Goal: Task Accomplishment & Management: Manage account settings

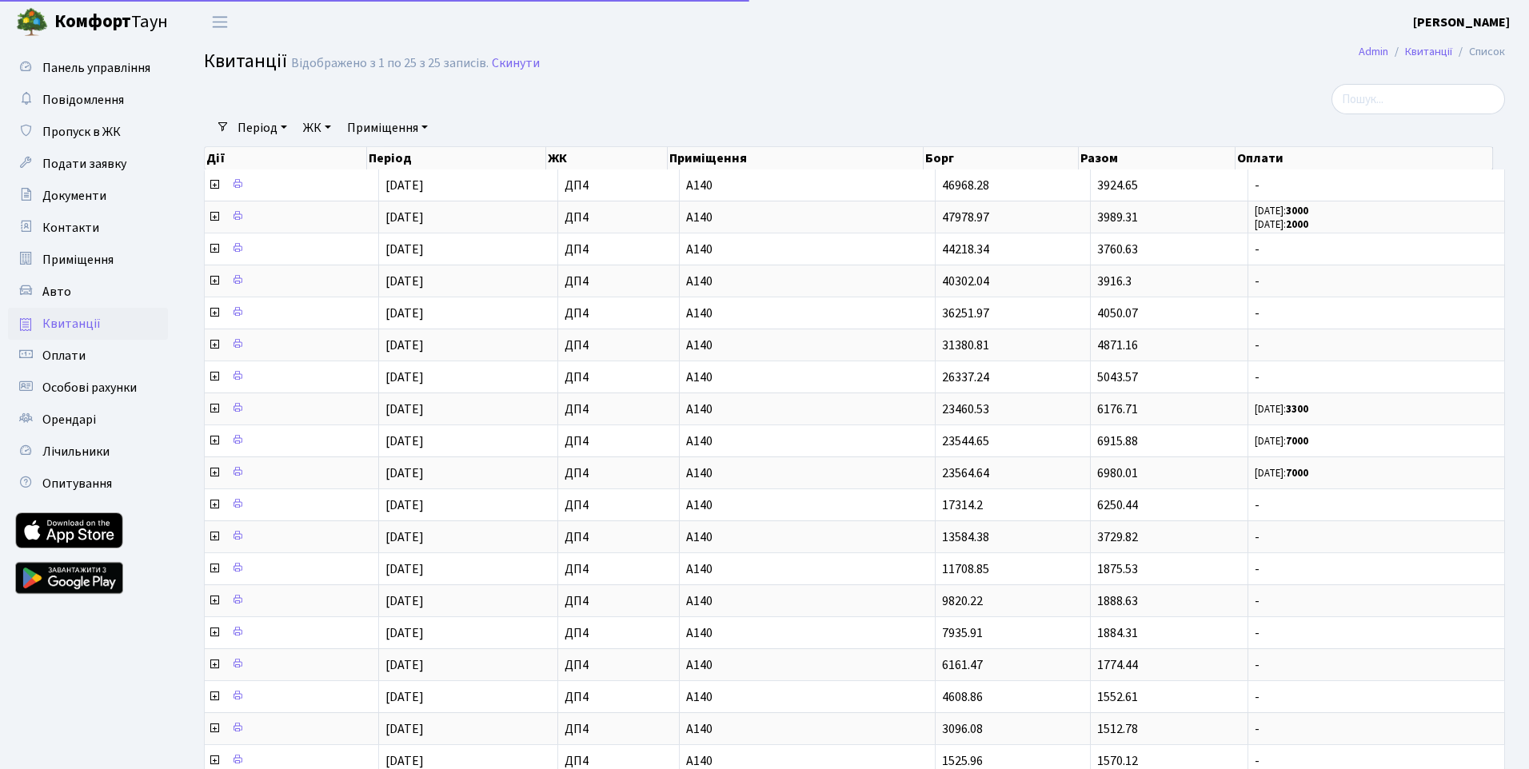
select select "25"
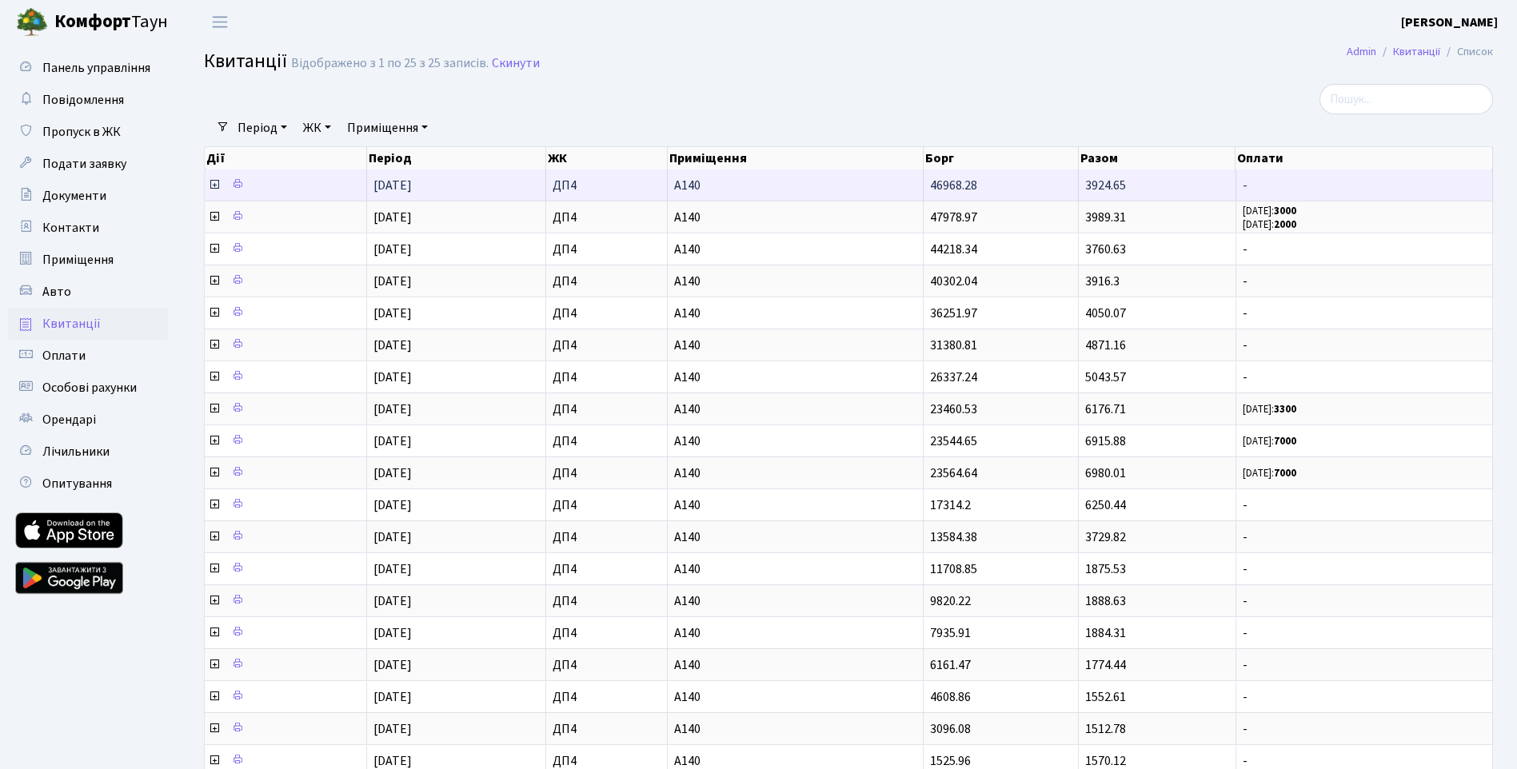
click at [210, 184] on icon at bounding box center [214, 184] width 13 height 13
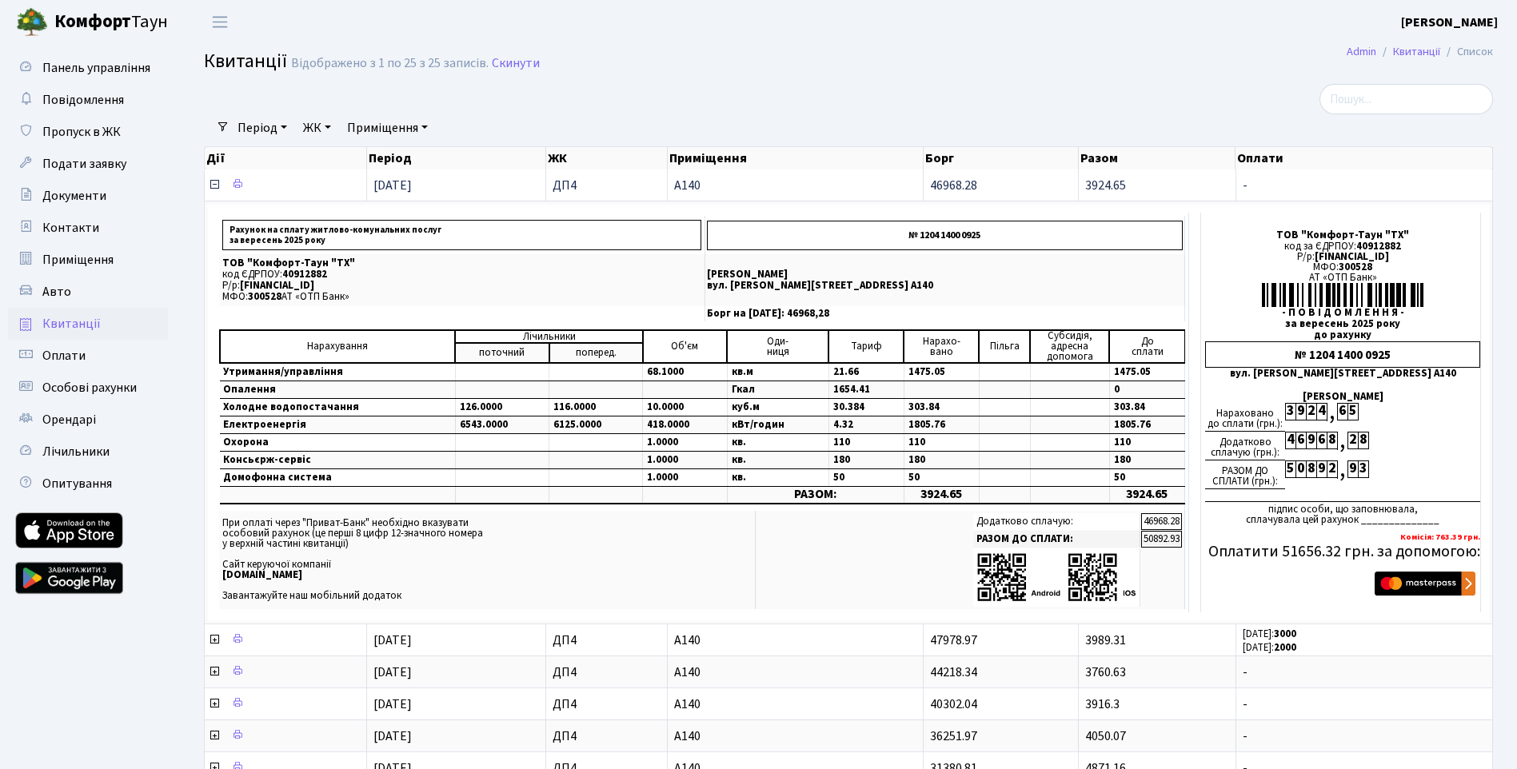
click at [210, 184] on icon at bounding box center [214, 184] width 13 height 13
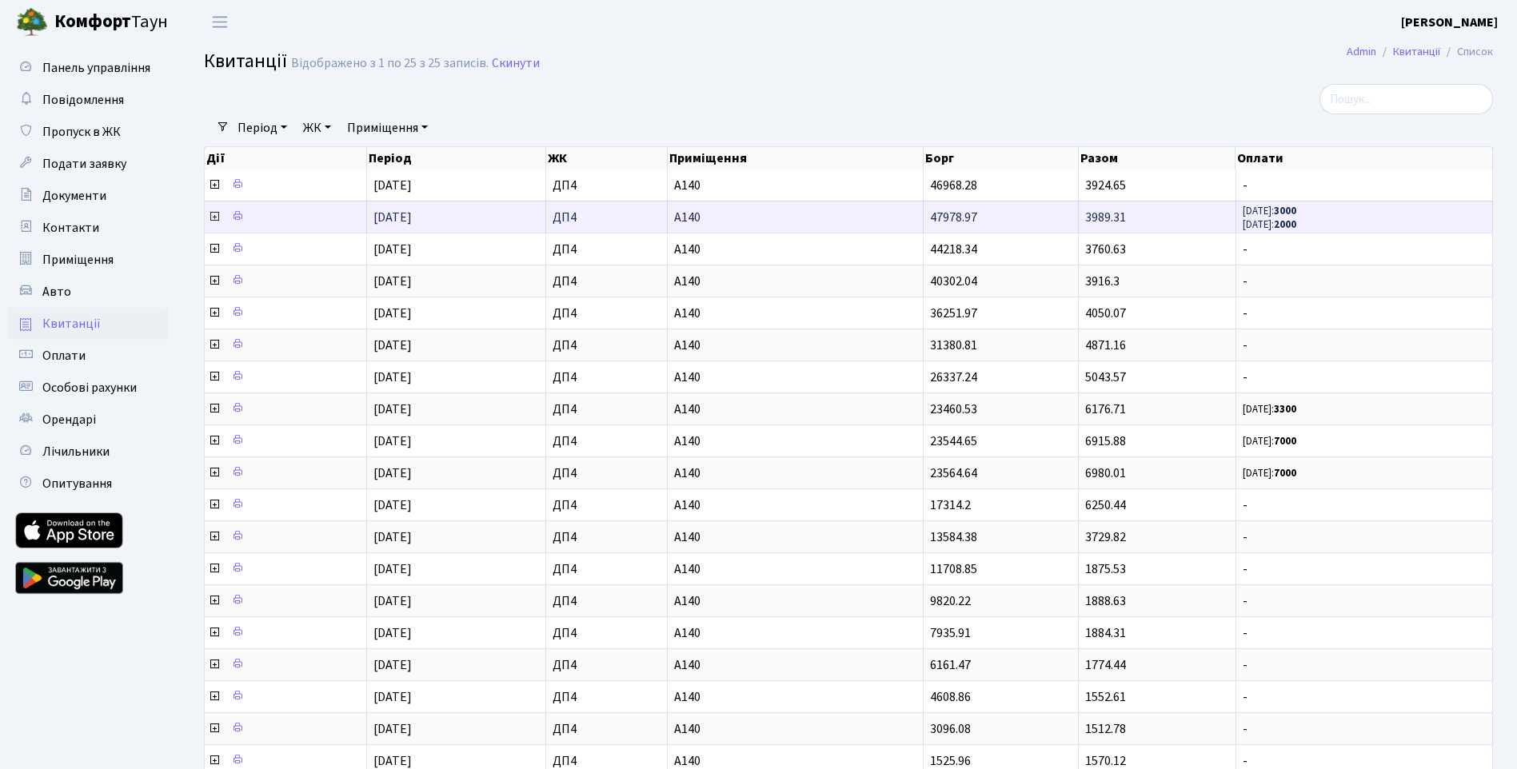
click at [213, 218] on icon at bounding box center [214, 216] width 13 height 13
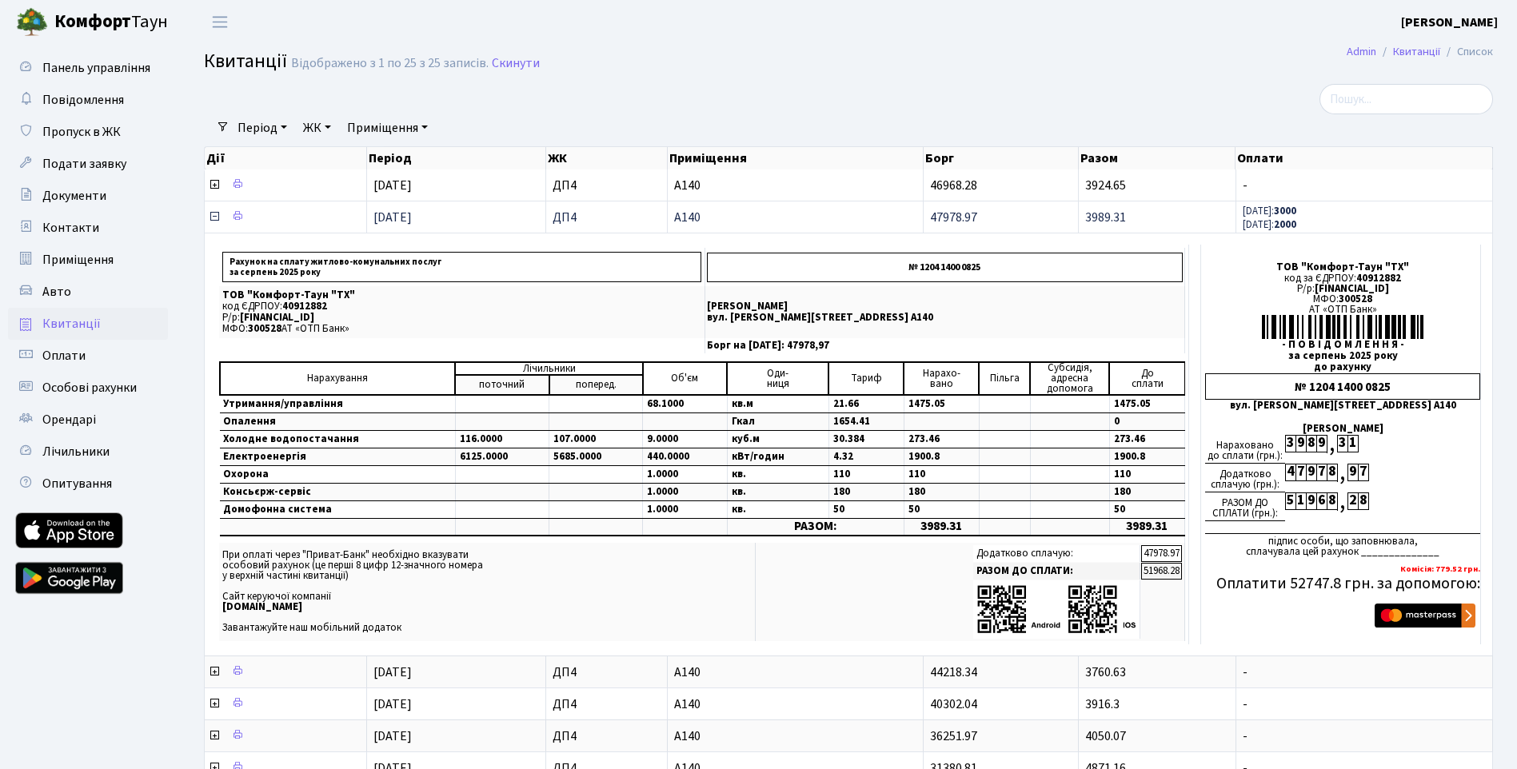
click at [213, 218] on icon at bounding box center [214, 216] width 13 height 13
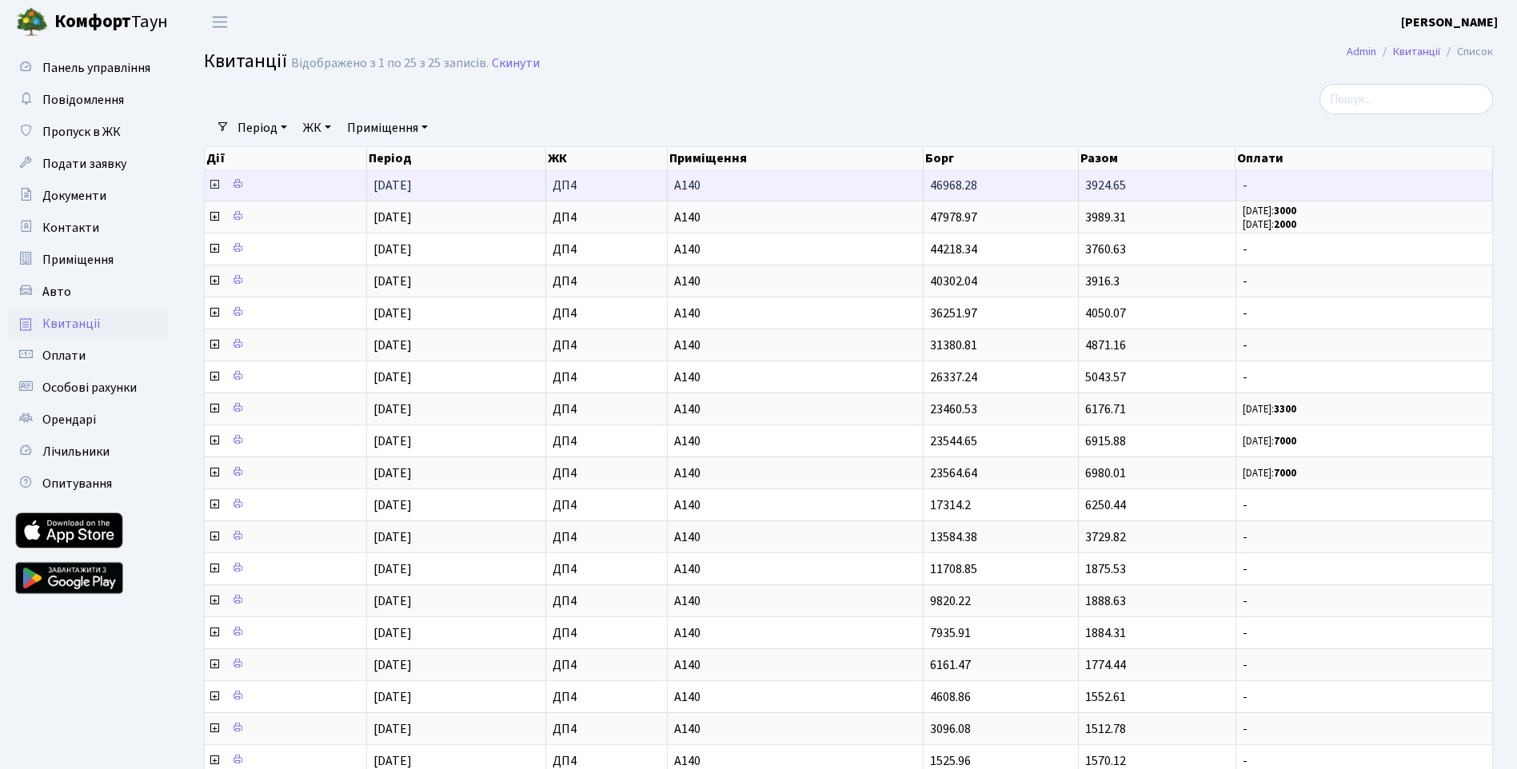
click at [217, 182] on icon at bounding box center [214, 184] width 13 height 13
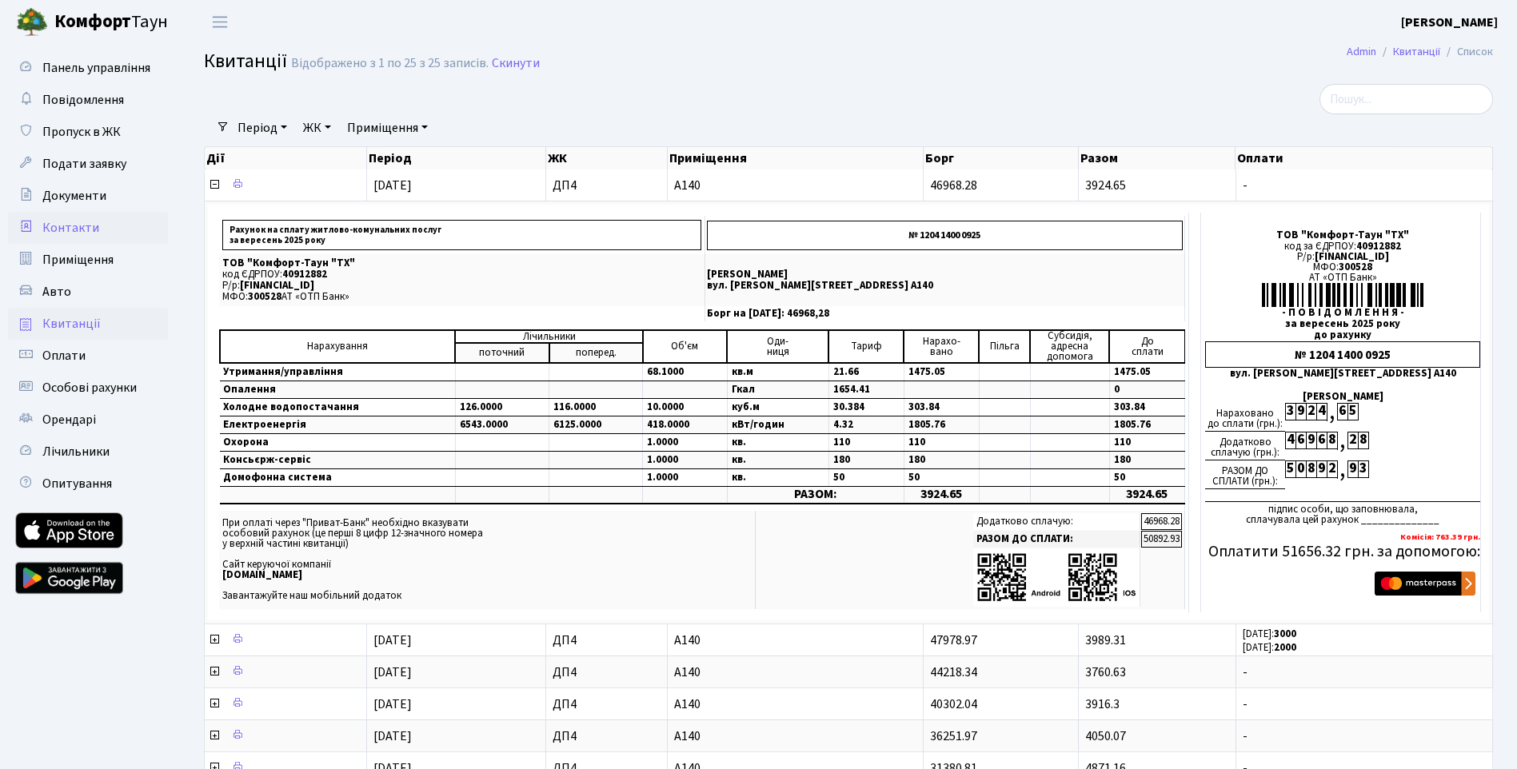
click at [96, 219] on link "Контакти" at bounding box center [88, 228] width 160 height 32
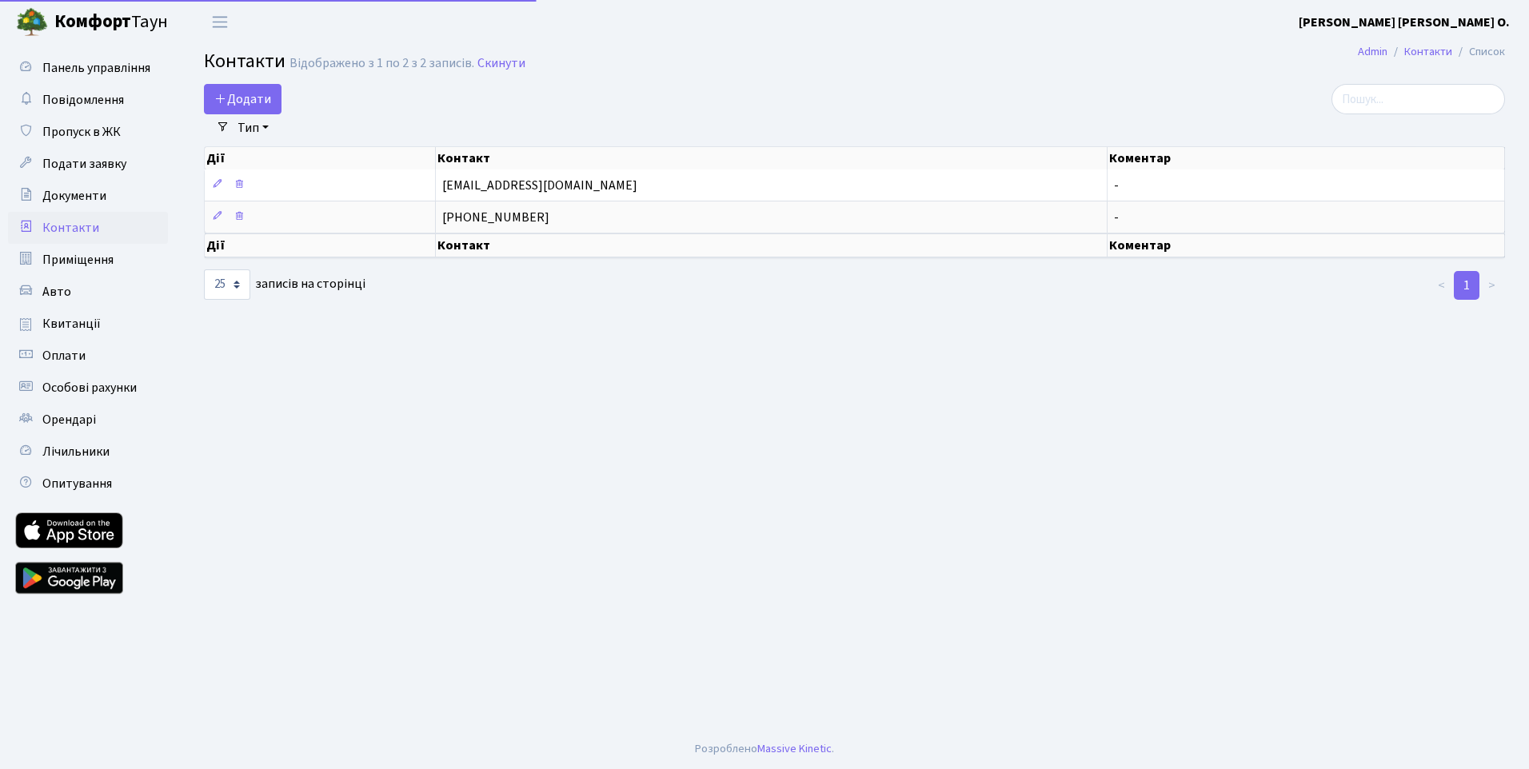
select select "25"
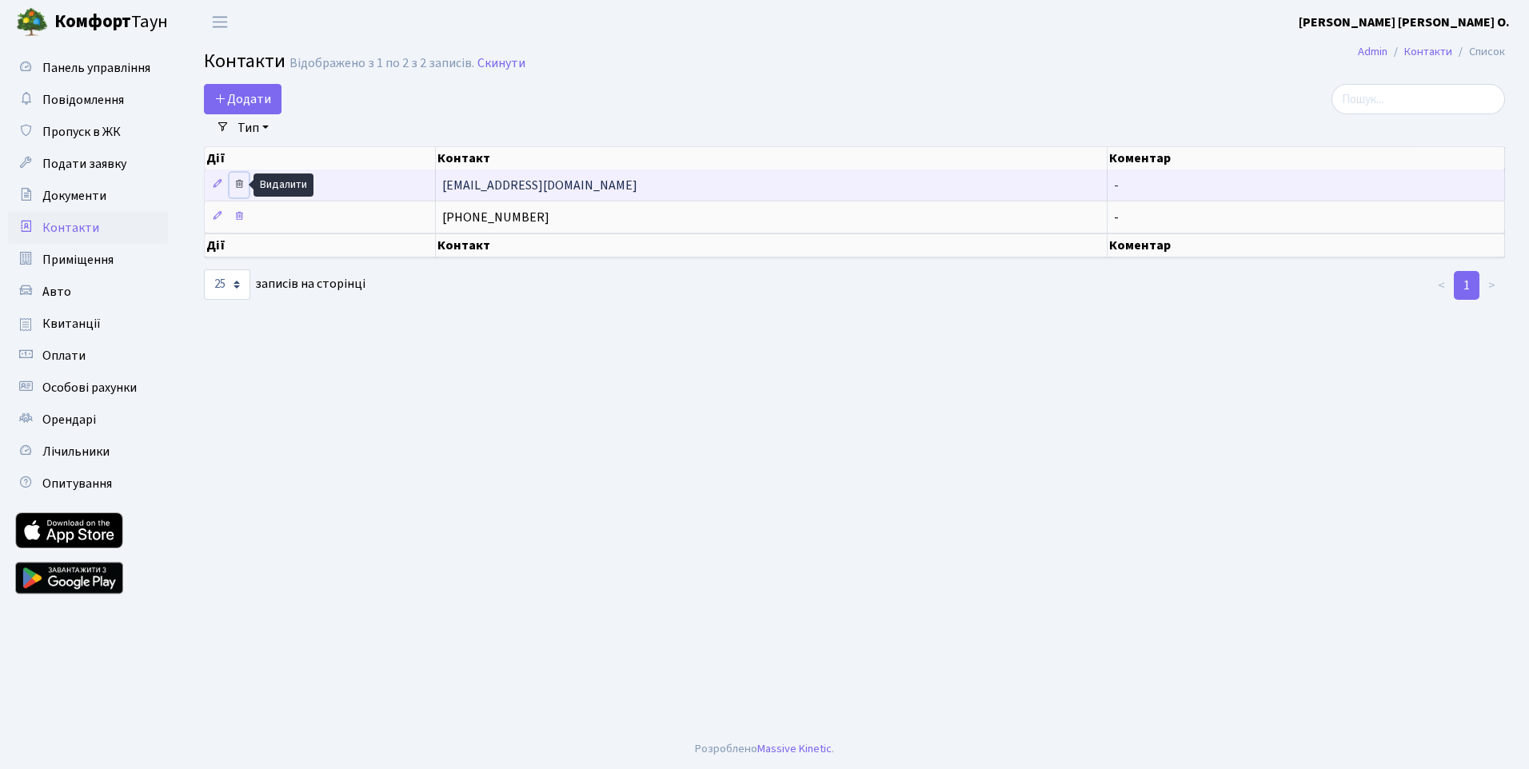
click at [239, 190] on icon at bounding box center [239, 183] width 11 height 11
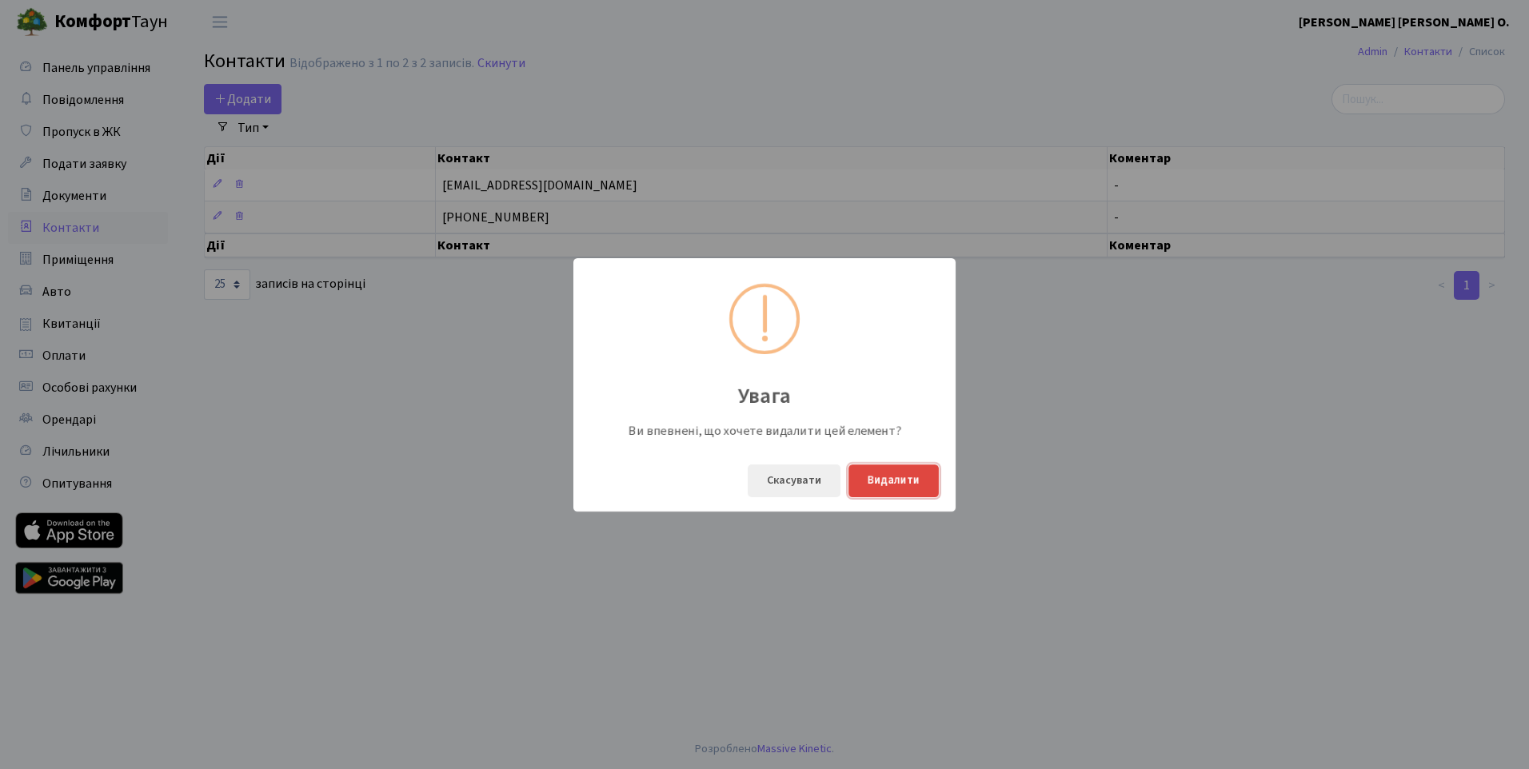
click at [889, 483] on button "Видалити" at bounding box center [894, 481] width 90 height 33
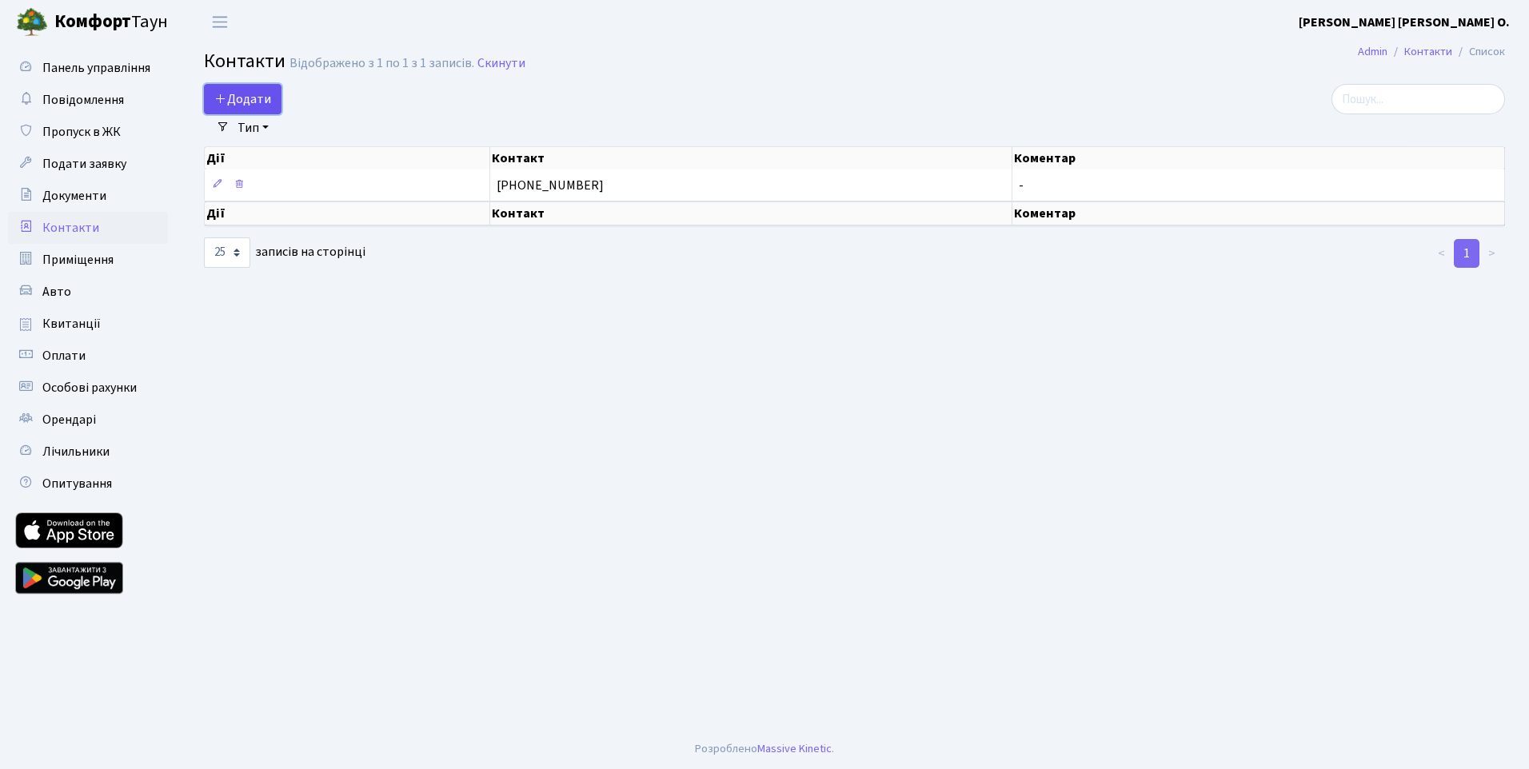
click at [240, 93] on span "Додати" at bounding box center [242, 99] width 57 height 18
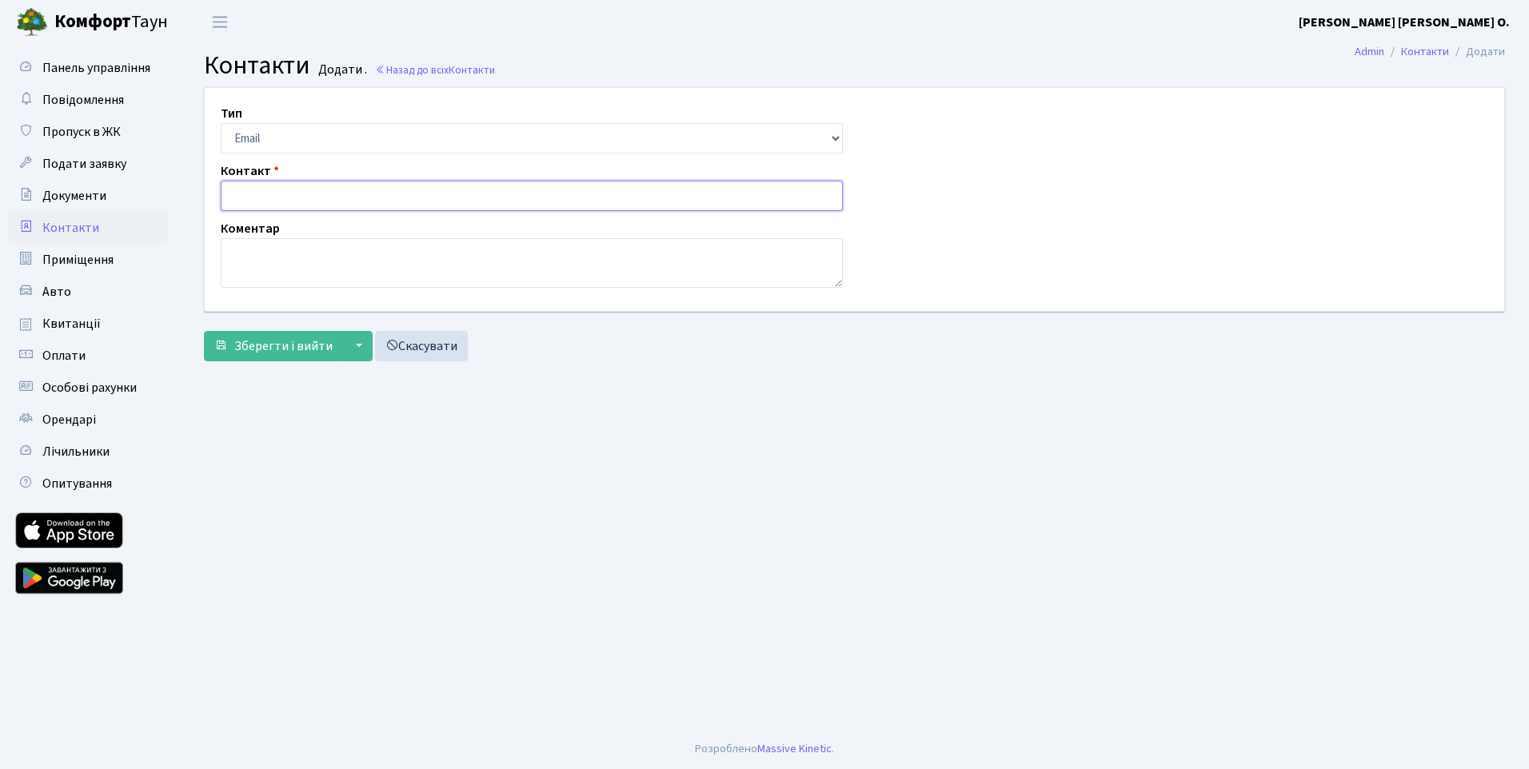
click at [258, 198] on input "text" at bounding box center [532, 196] width 622 height 30
click at [320, 141] on select "Email Телефон" at bounding box center [532, 138] width 622 height 30
select select "1"
click at [221, 123] on select "Email Телефон" at bounding box center [532, 138] width 622 height 30
click at [313, 190] on input "text" at bounding box center [532, 196] width 622 height 30
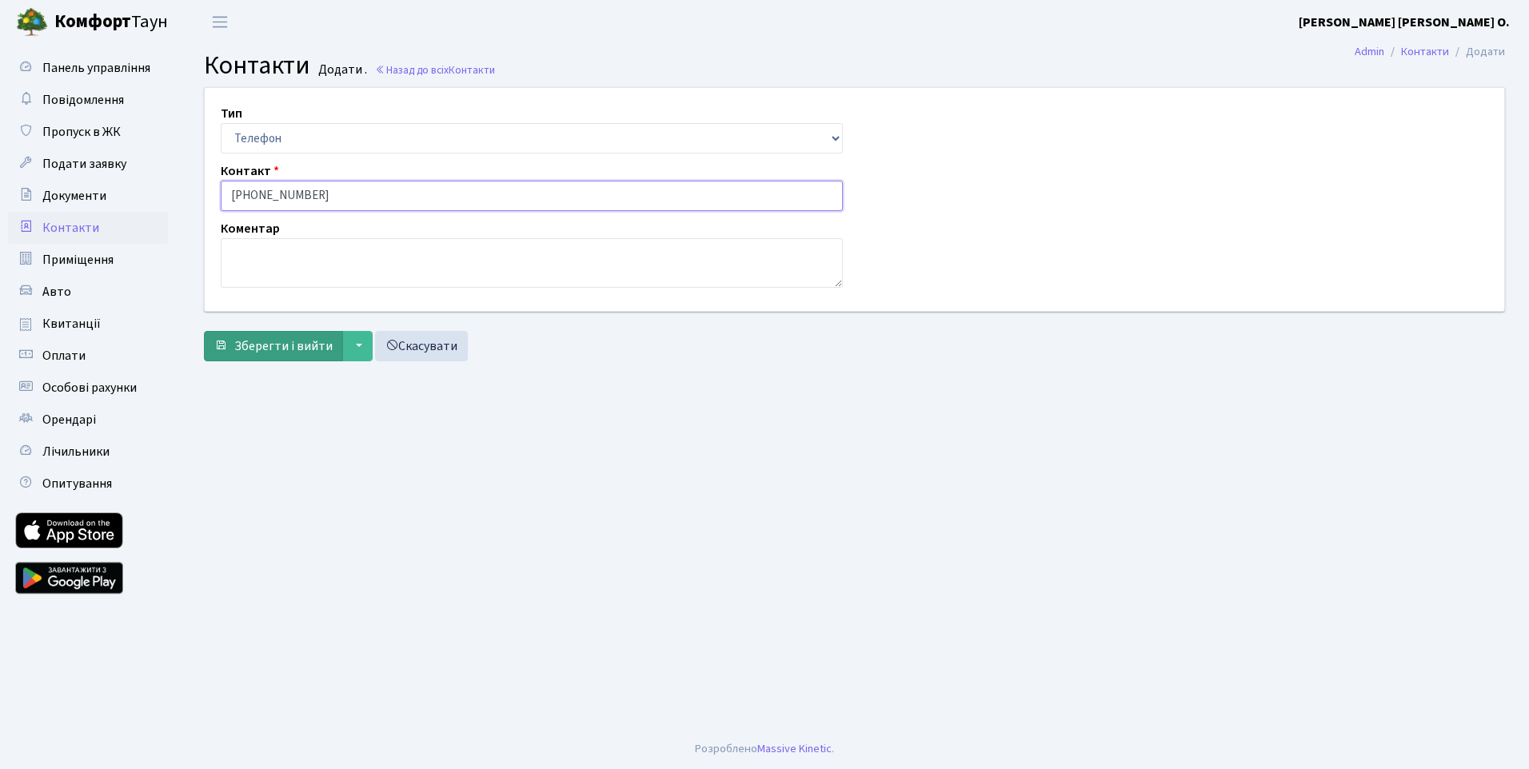
type input "063-34-33-590"
click at [271, 351] on span "Зберегти і вийти" at bounding box center [283, 346] width 98 height 18
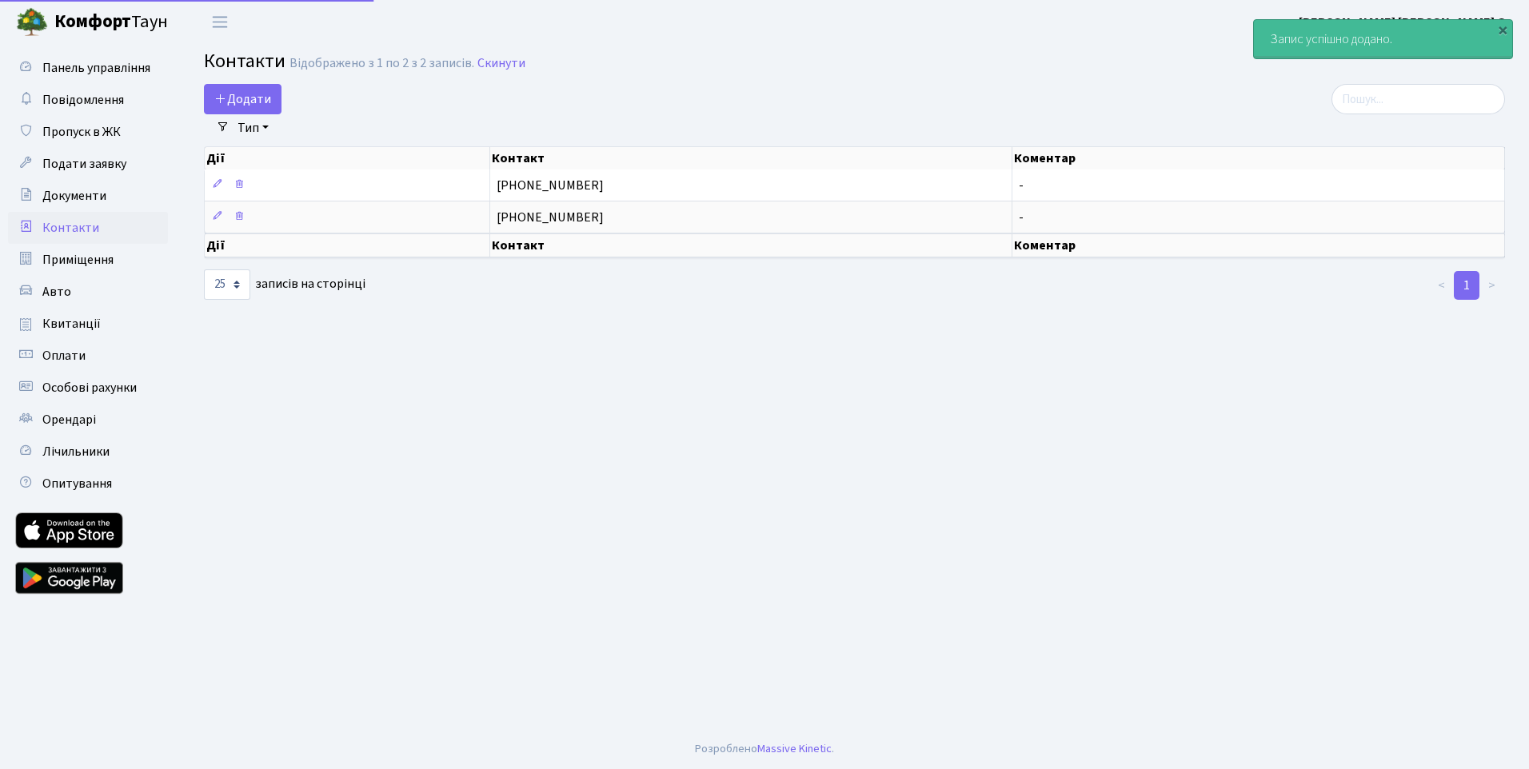
select select "25"
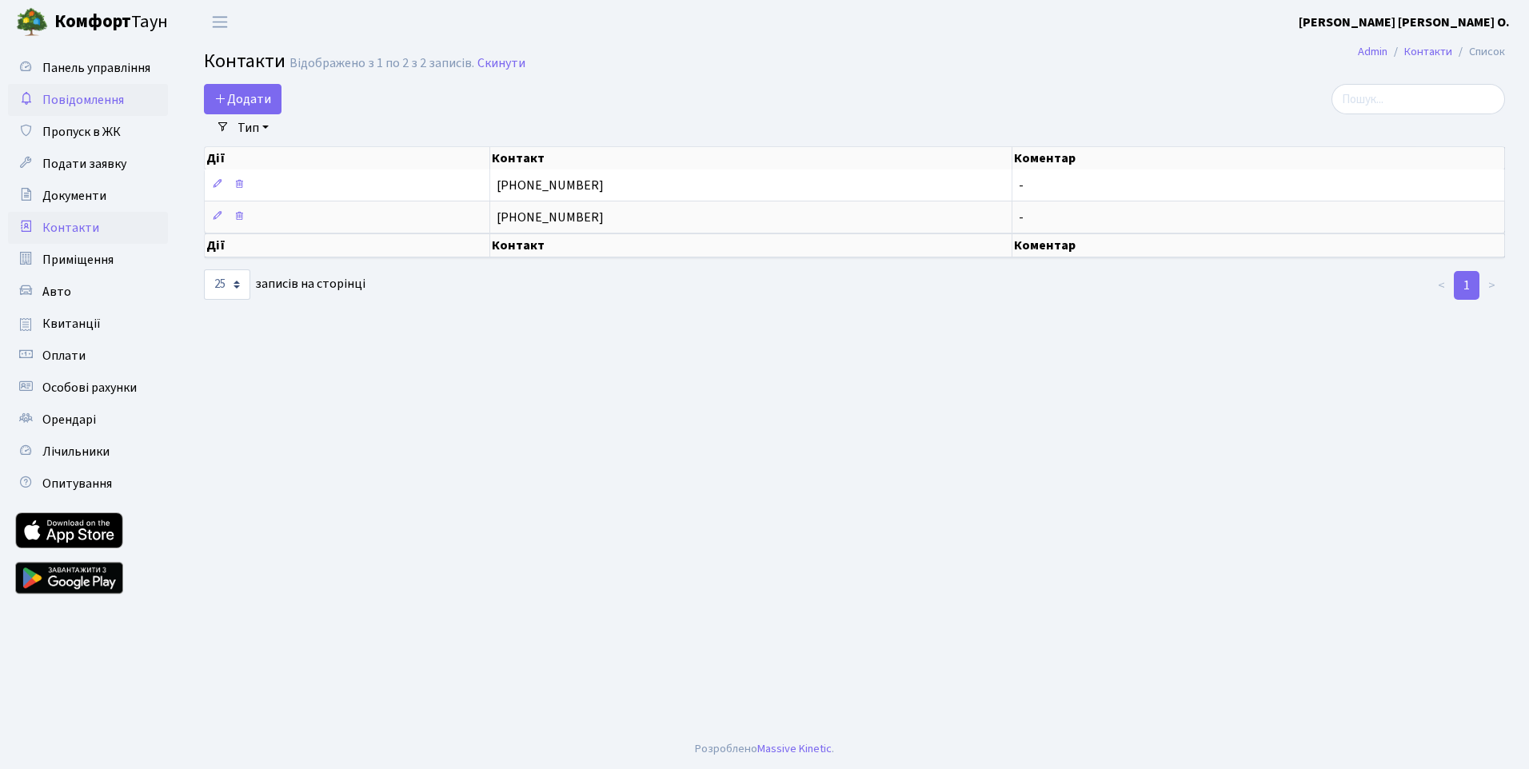
click at [103, 108] on span "Повідомлення" at bounding box center [83, 100] width 82 height 18
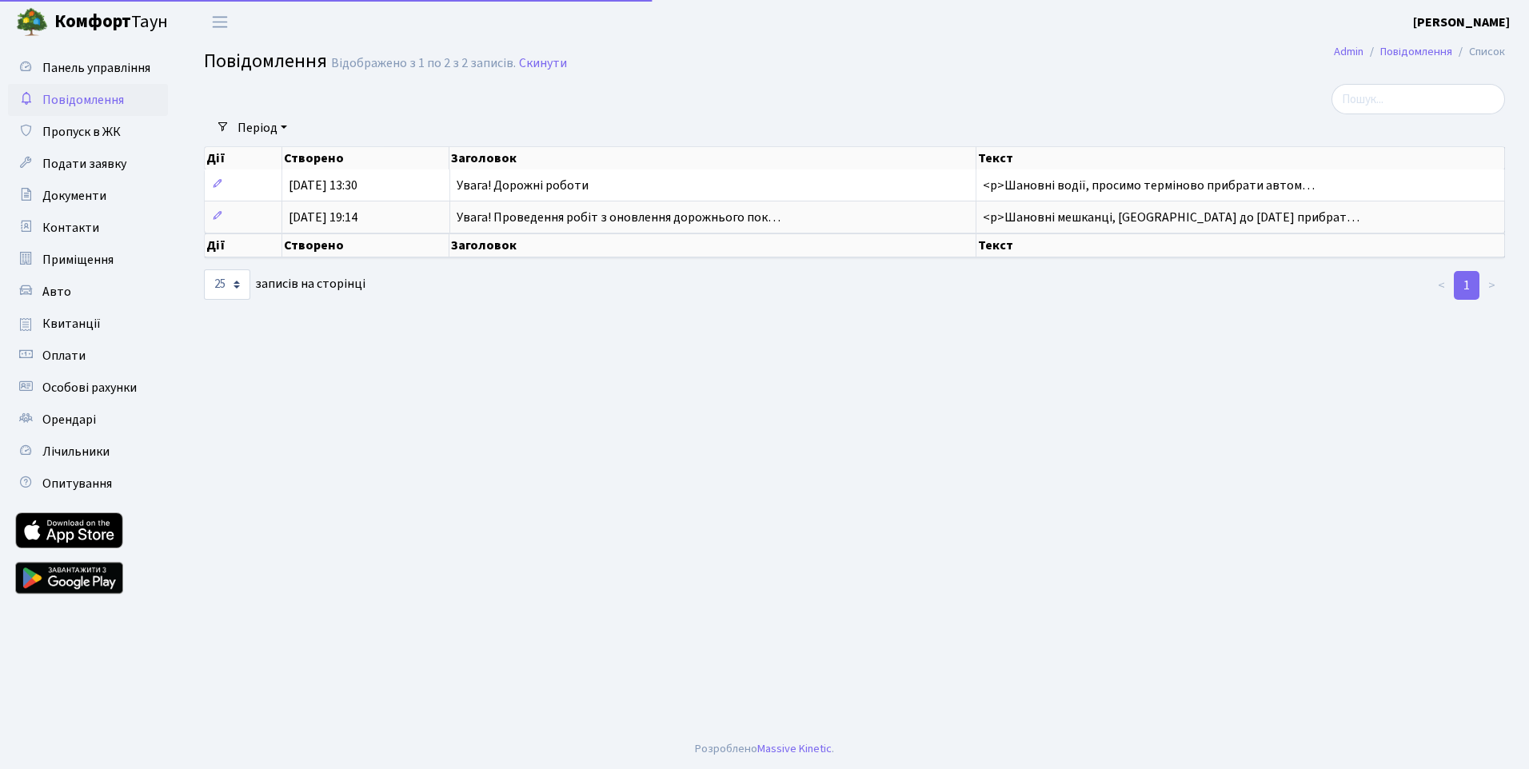
select select "25"
click at [73, 352] on span "Оплати" at bounding box center [63, 356] width 43 height 18
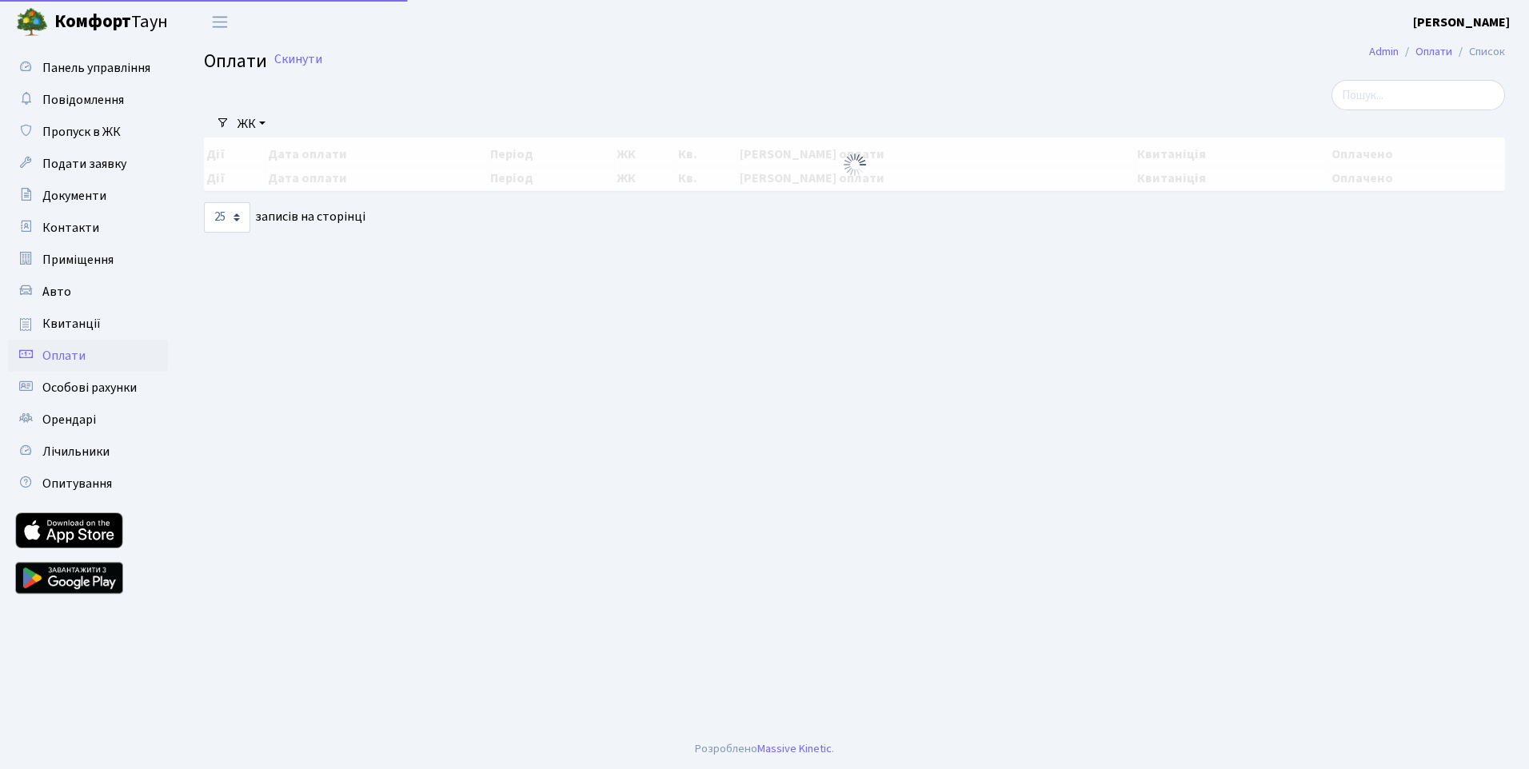
select select "25"
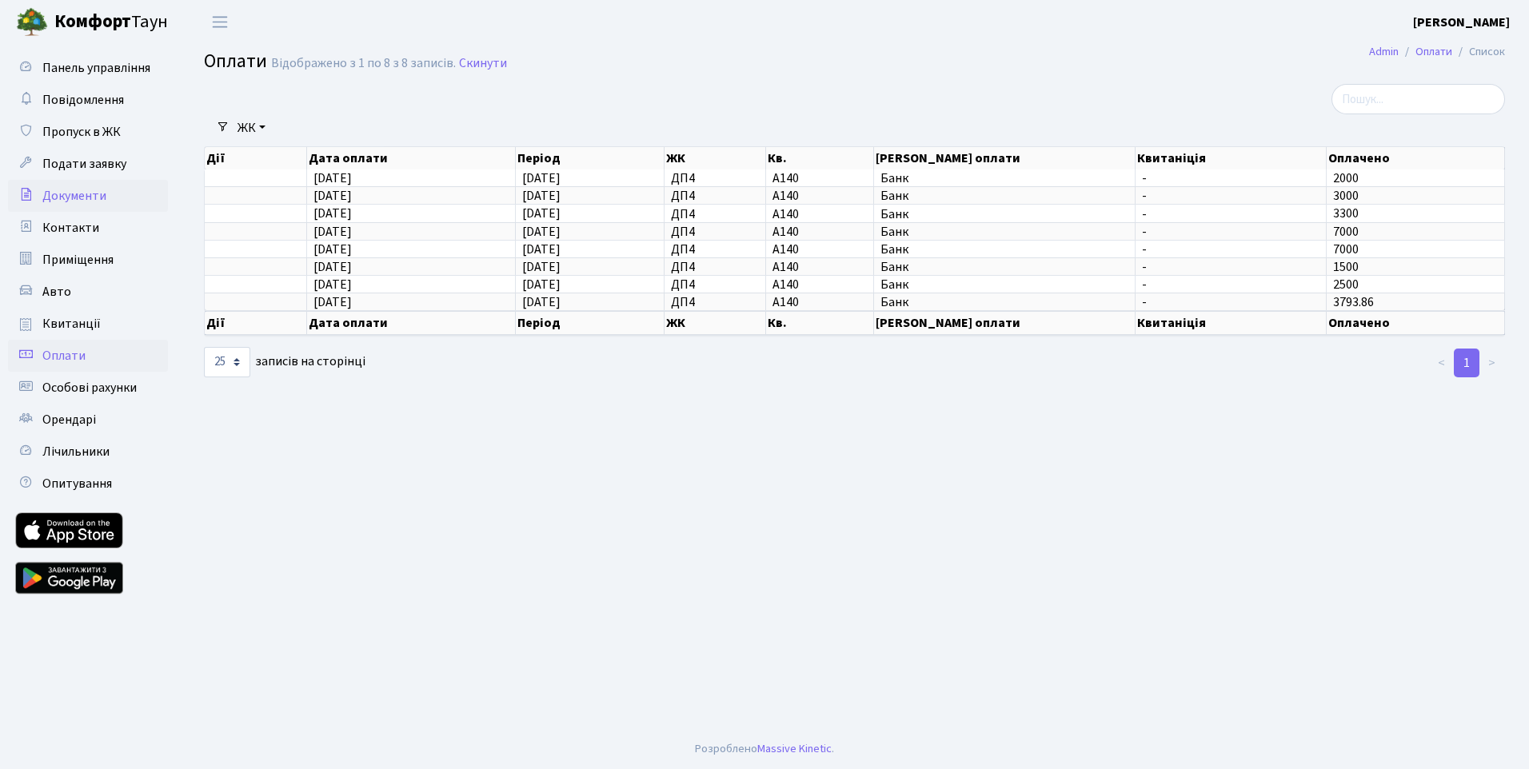
click at [85, 199] on span "Документи" at bounding box center [74, 196] width 64 height 18
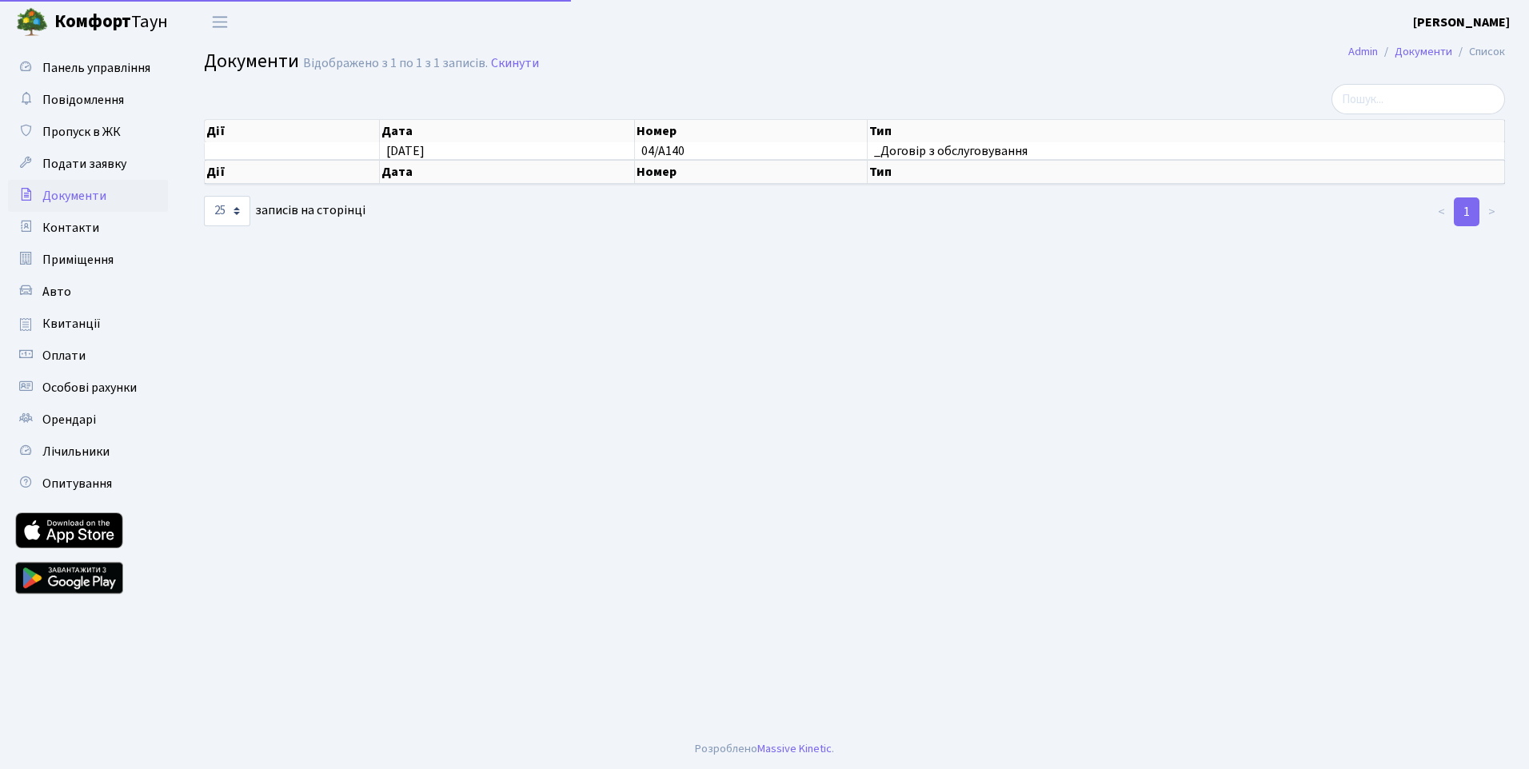
select select "25"
click at [76, 315] on span "Квитанції" at bounding box center [71, 324] width 58 height 18
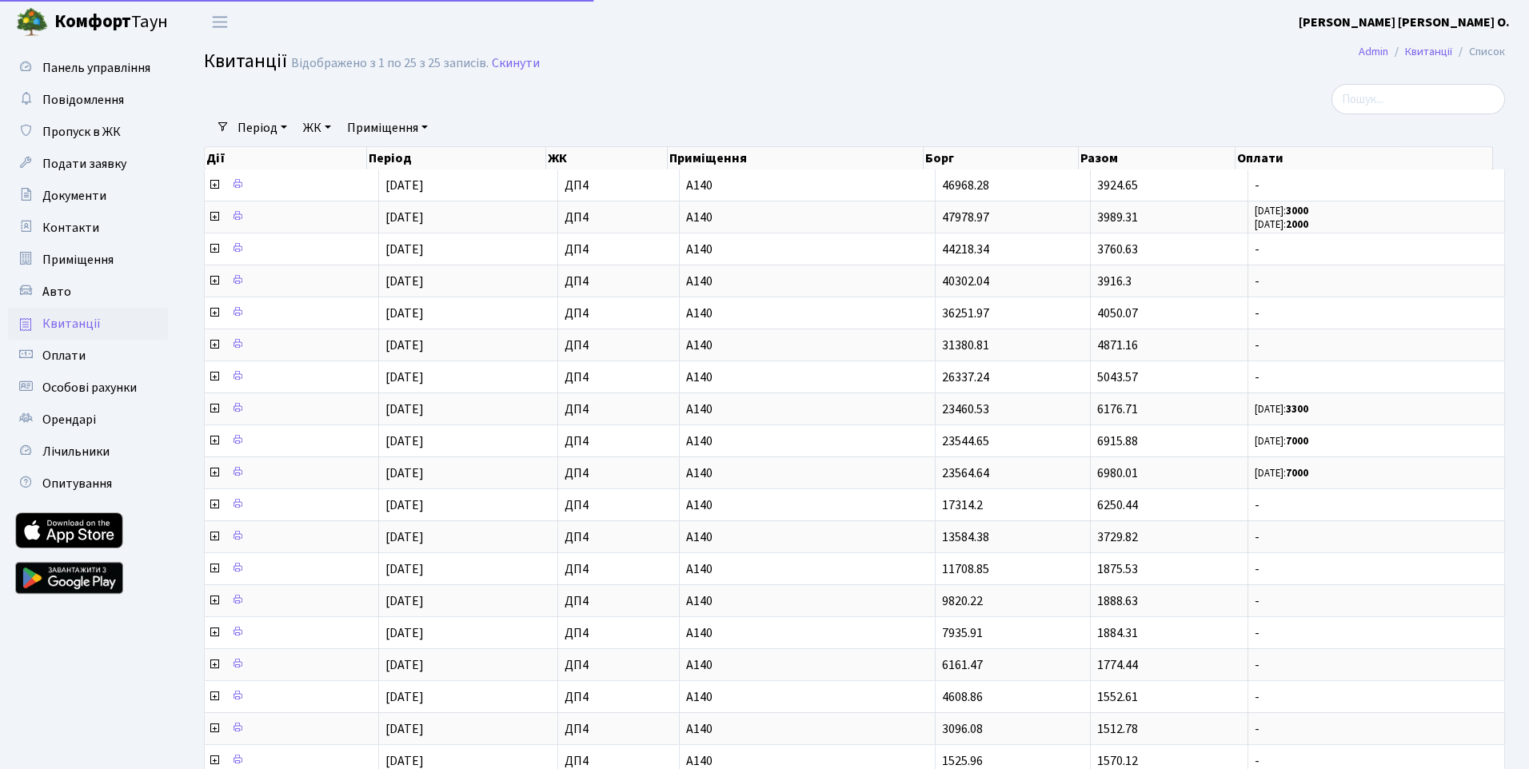
select select "25"
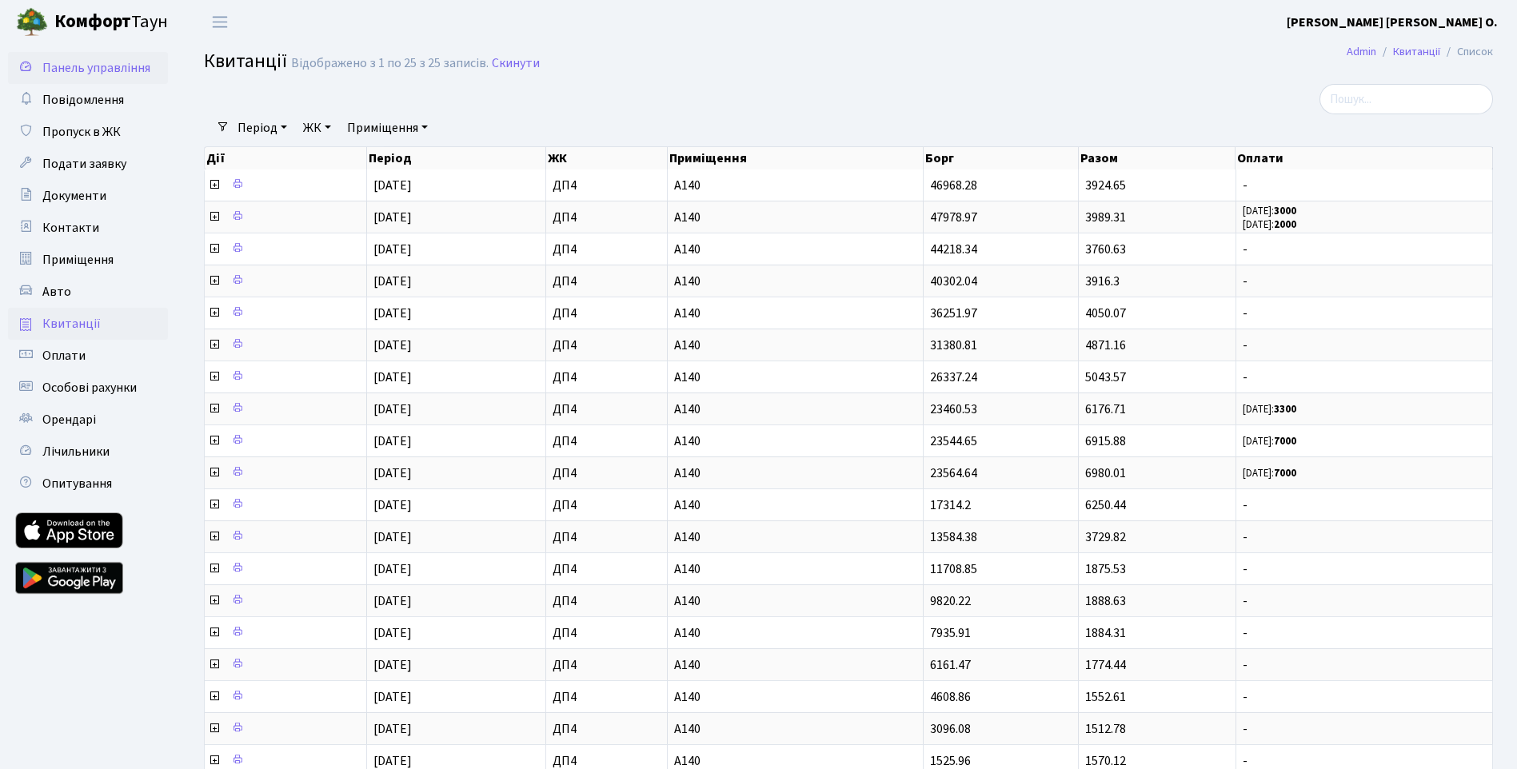
click at [109, 72] on span "Панель управління" at bounding box center [96, 68] width 108 height 18
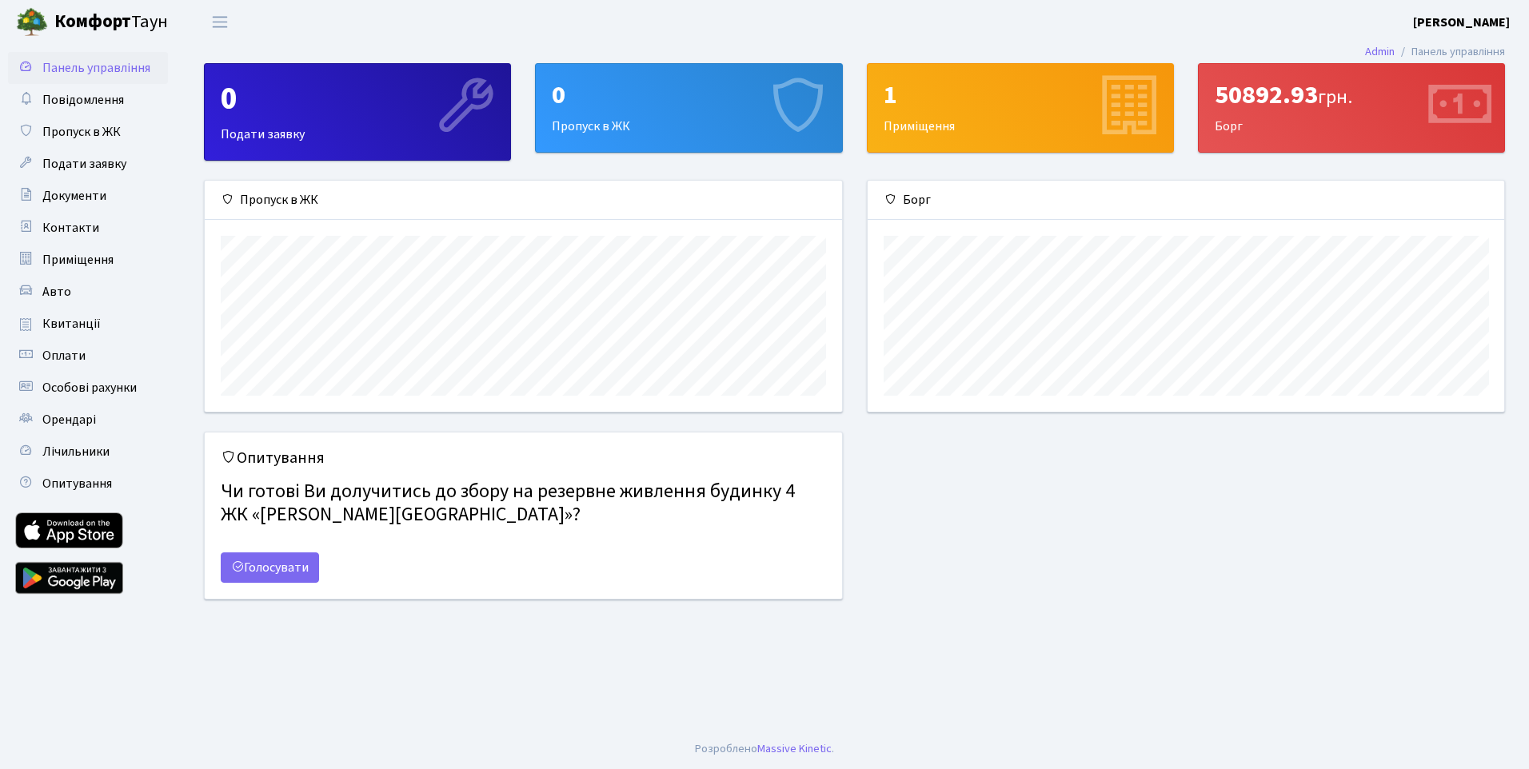
scroll to position [231, 637]
click at [1182, 201] on div "Борг" at bounding box center [1186, 200] width 637 height 39
click at [1244, 119] on div "50892.93 грн. Борг" at bounding box center [1351, 108] width 305 height 88
click at [102, 417] on link "Орендарі" at bounding box center [88, 420] width 160 height 32
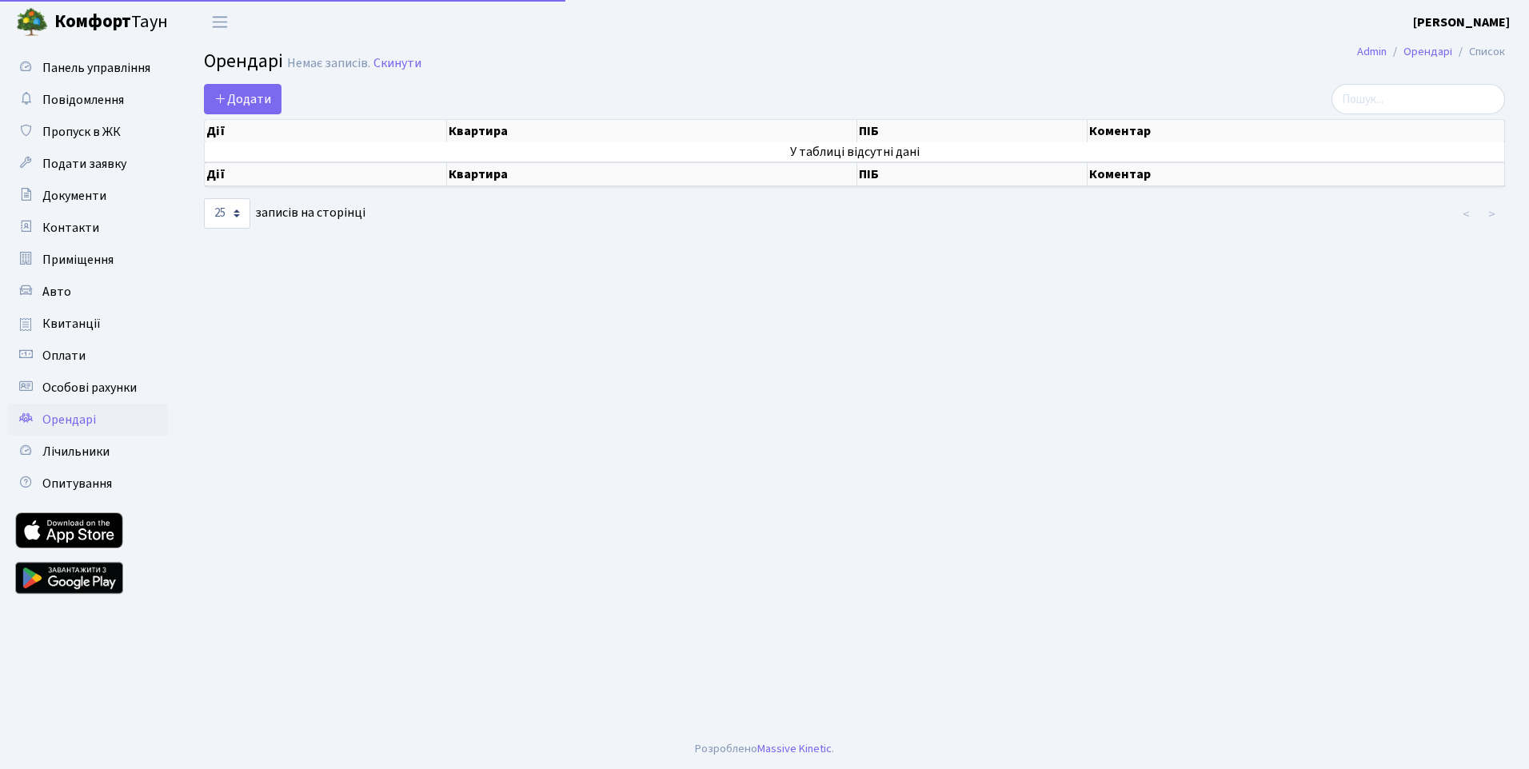
select select "25"
click at [71, 192] on span "Документи" at bounding box center [74, 196] width 64 height 18
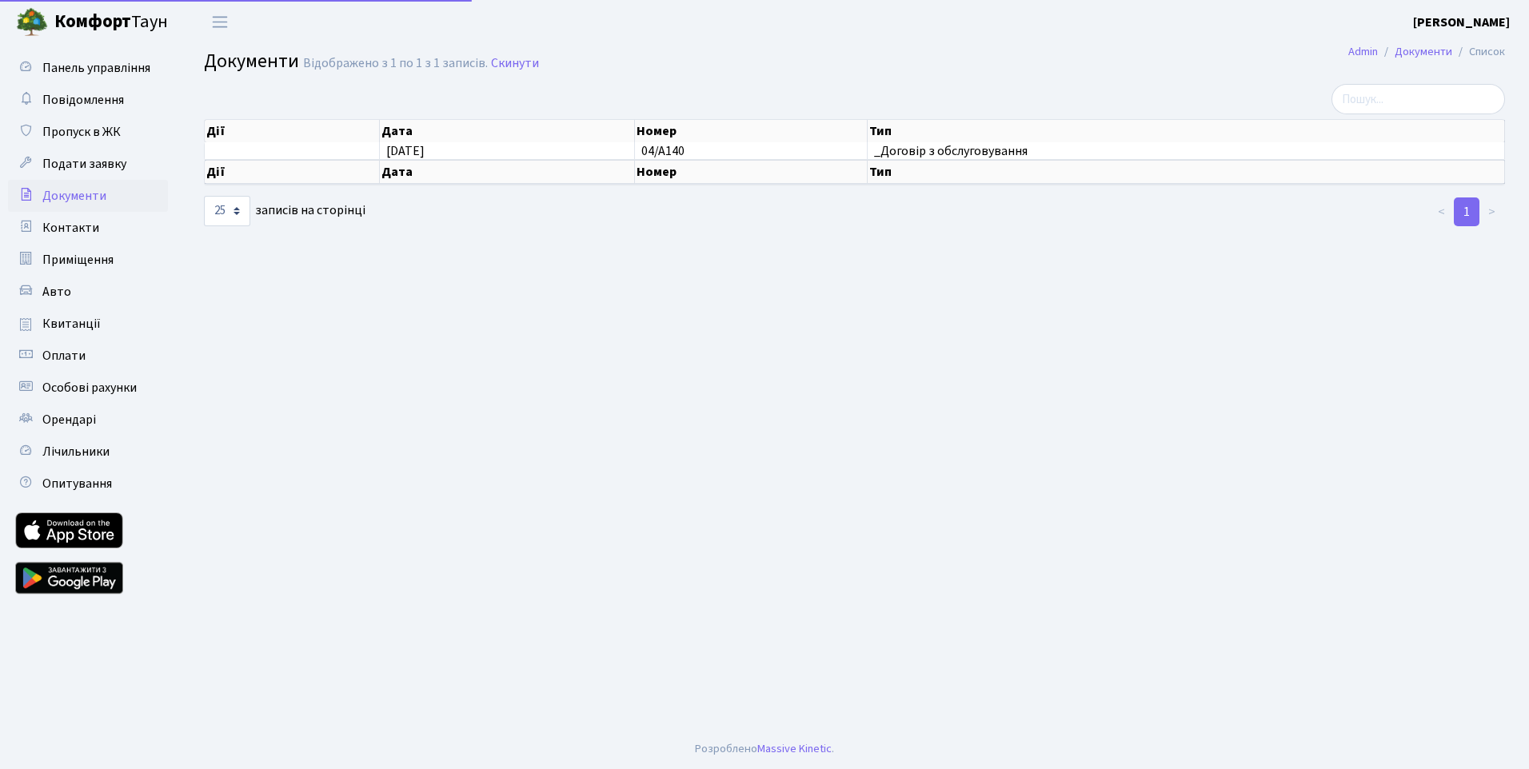
select select "25"
click at [75, 326] on span "Квитанції" at bounding box center [71, 324] width 58 height 18
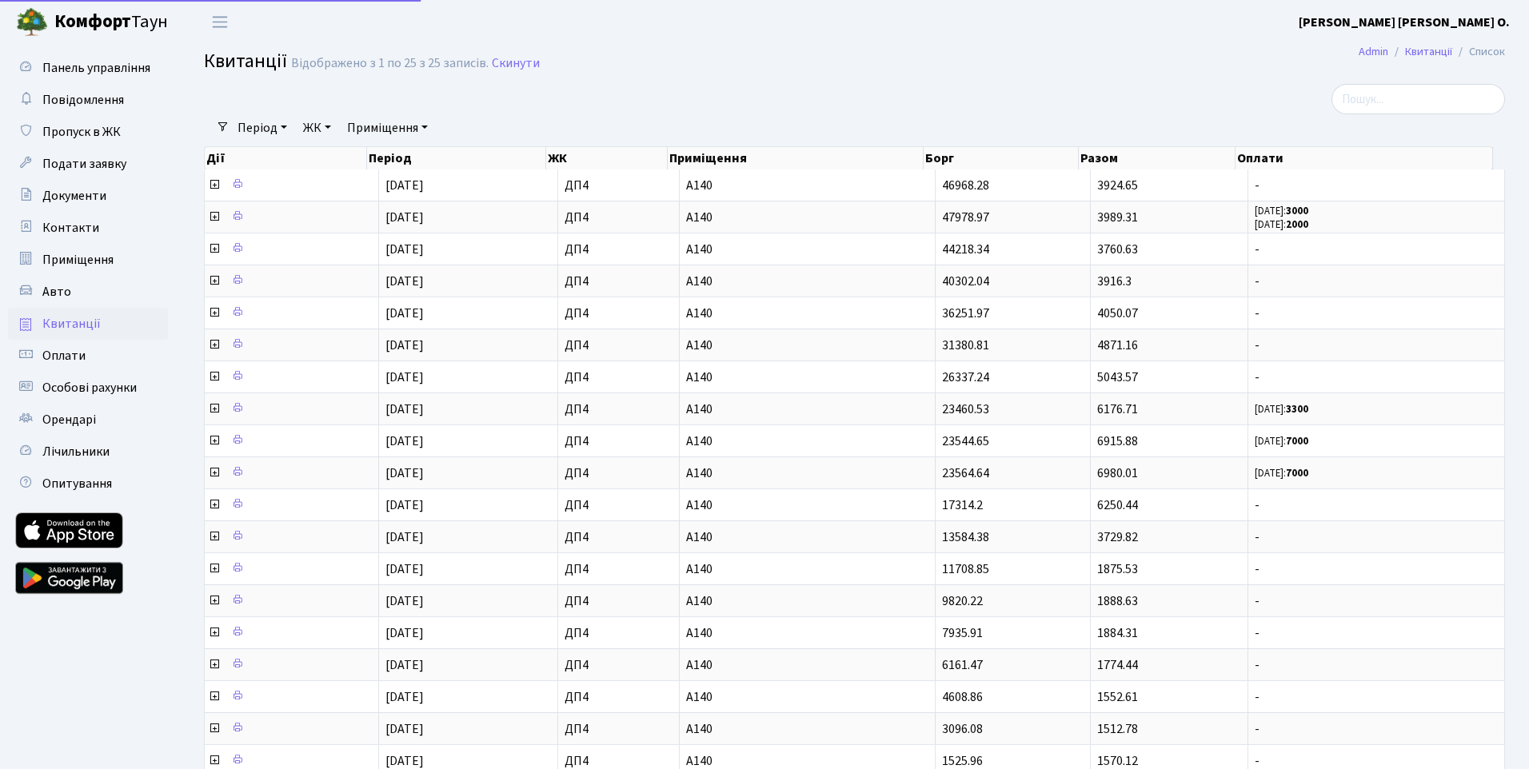
select select "25"
